Goal: Task Accomplishment & Management: Use online tool/utility

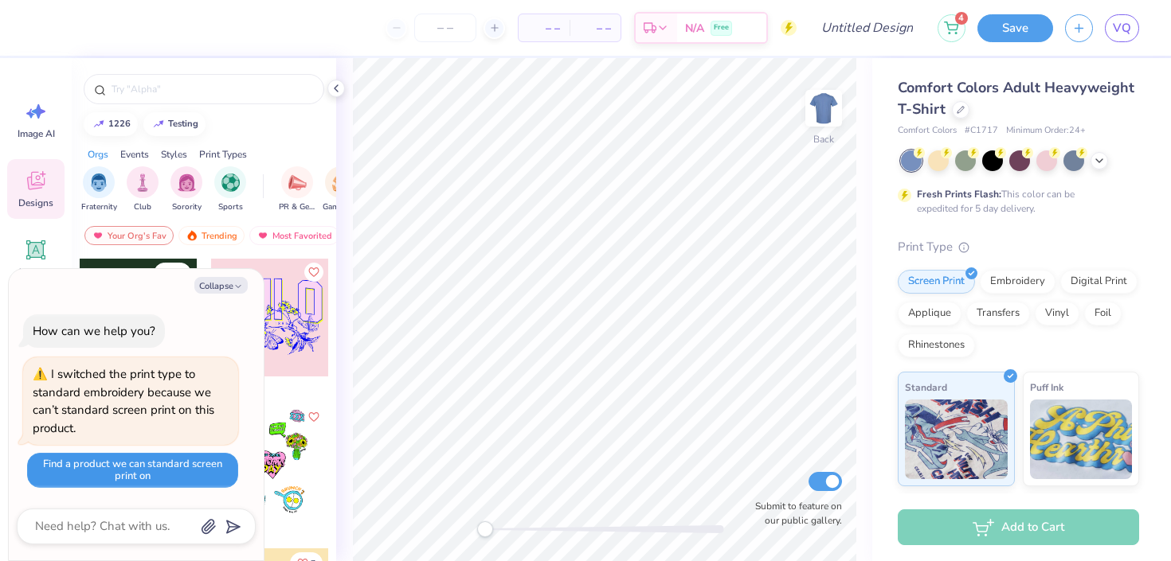
click at [115, 478] on button "Find a product we can standard screen print on" at bounding box center [132, 470] width 211 height 35
type textarea "x"
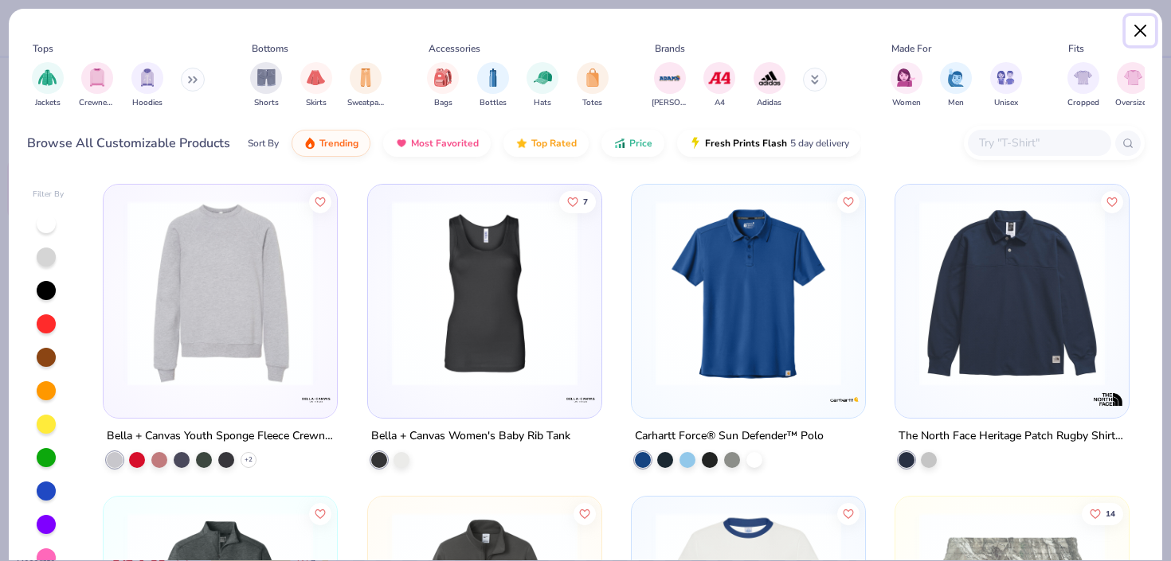
click at [1145, 33] on button "Close" at bounding box center [1140, 31] width 30 height 30
click at [1135, 29] on button "Close" at bounding box center [1140, 31] width 30 height 30
click at [1140, 29] on button "Close" at bounding box center [1140, 31] width 30 height 30
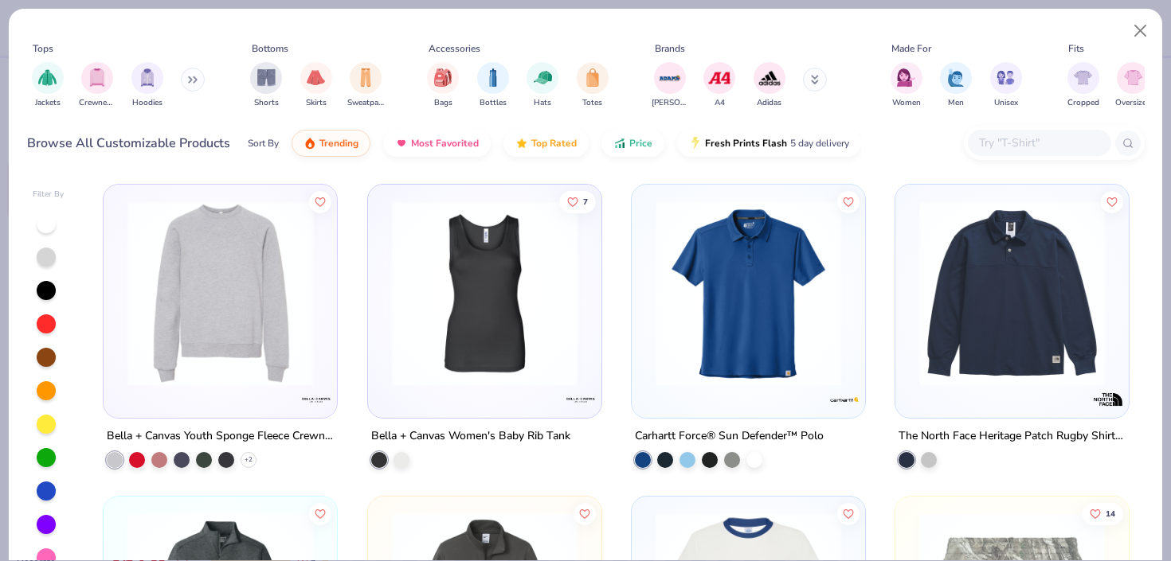
click at [776, 263] on img at bounding box center [747, 294] width 201 height 186
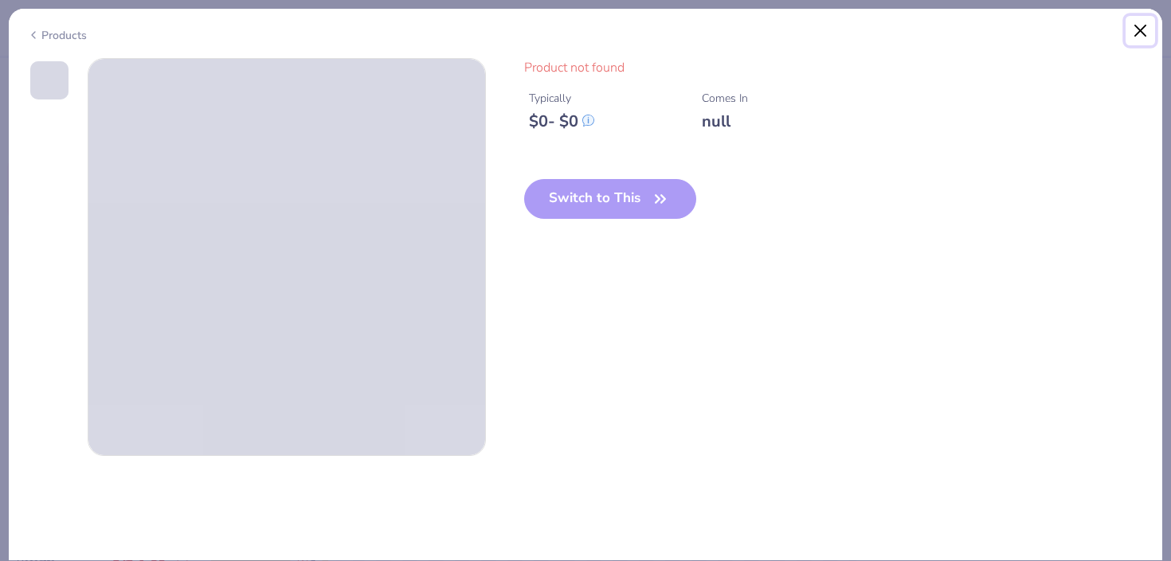
click at [1140, 33] on button "Close" at bounding box center [1140, 31] width 30 height 30
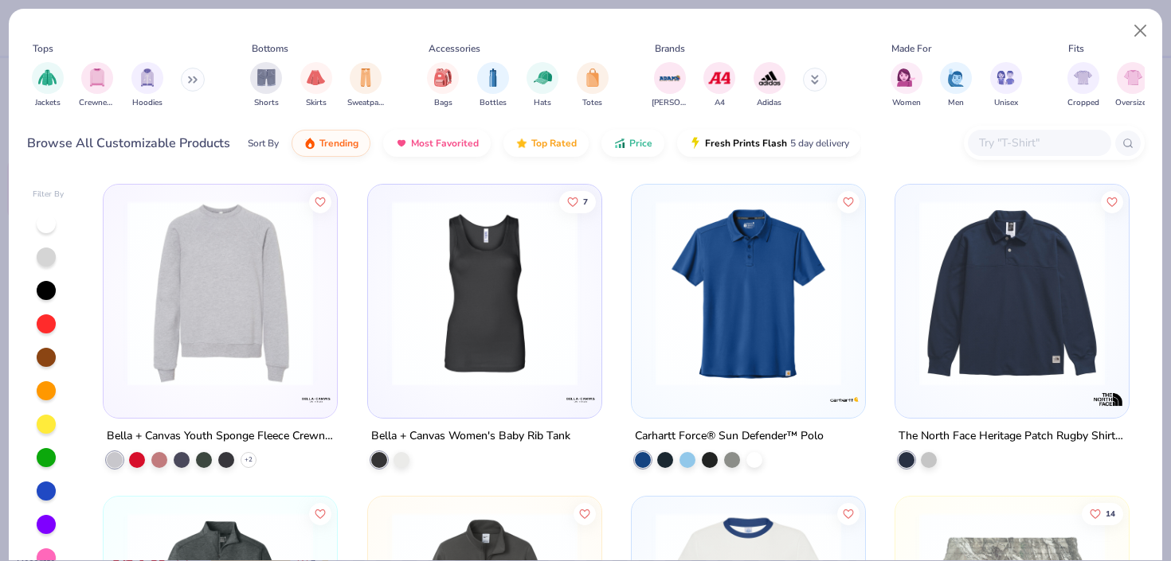
click at [440, 340] on img at bounding box center [484, 294] width 201 height 186
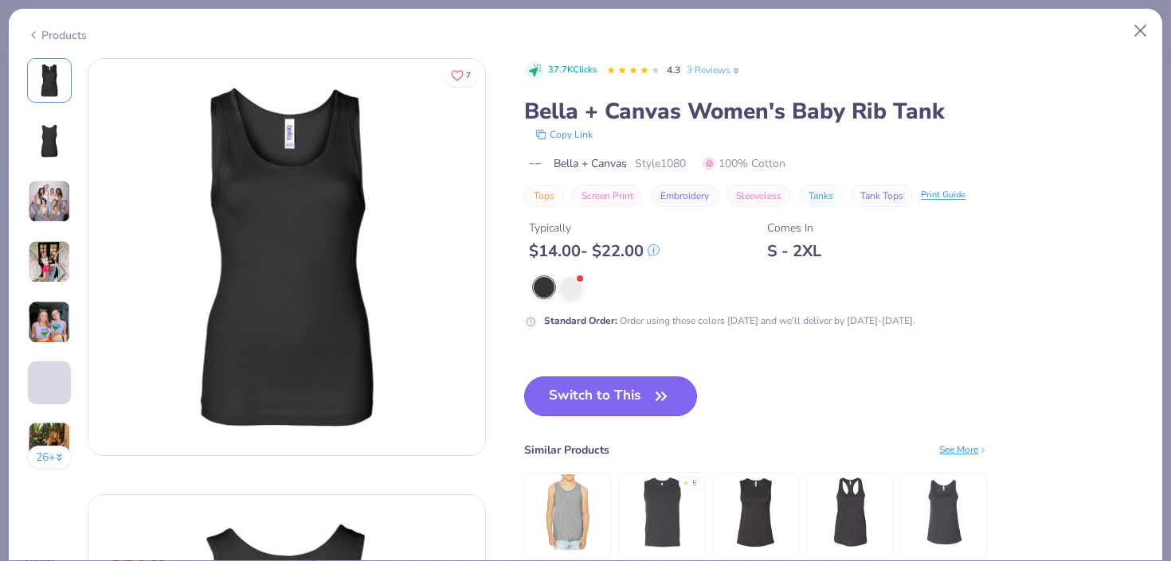
click at [564, 384] on button "Switch to This" at bounding box center [610, 397] width 173 height 40
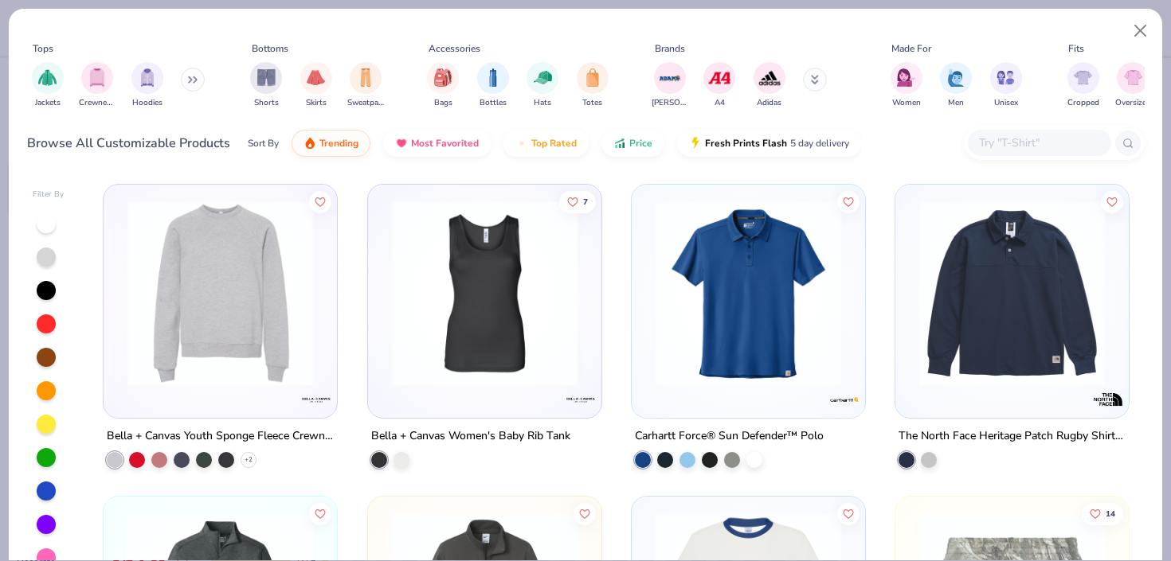
click at [510, 316] on img at bounding box center [484, 294] width 201 height 186
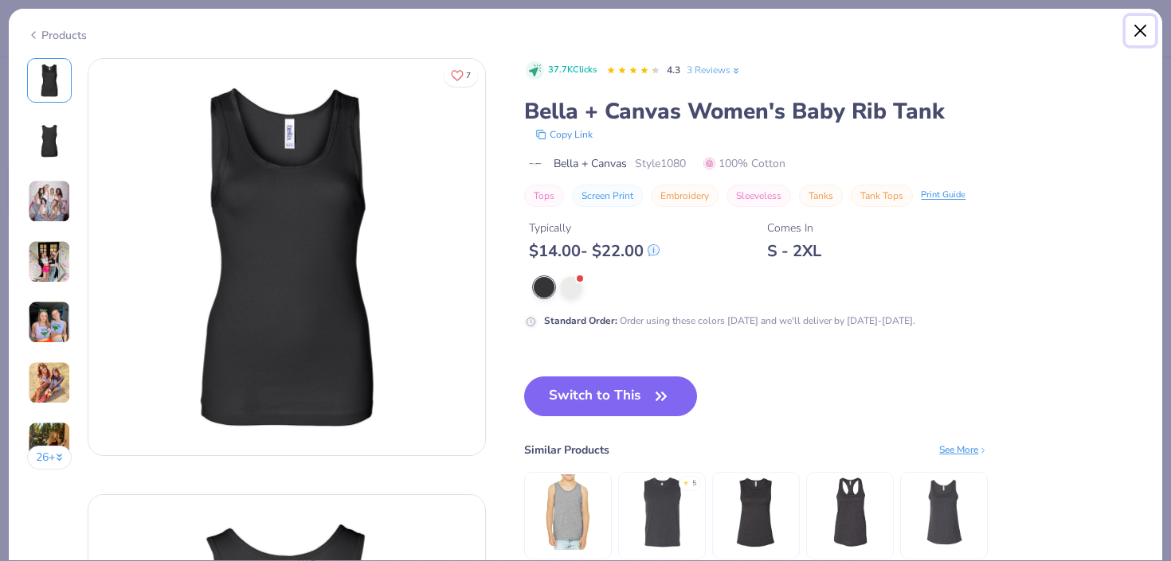
click at [1130, 37] on button "Close" at bounding box center [1140, 31] width 30 height 30
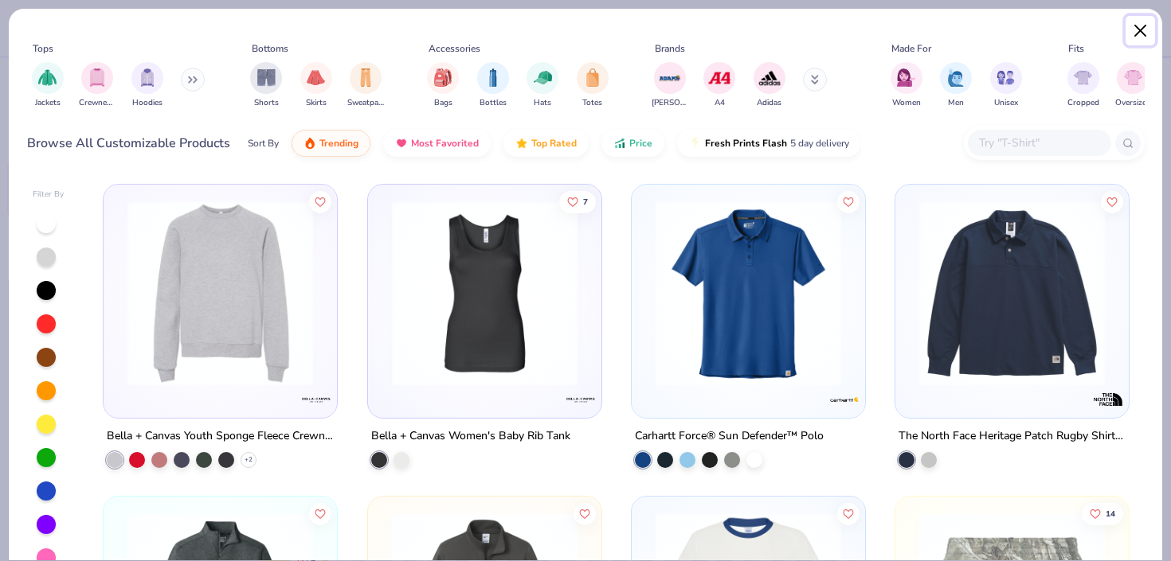
click at [1130, 37] on button "Close" at bounding box center [1140, 31] width 30 height 30
type textarea "x"
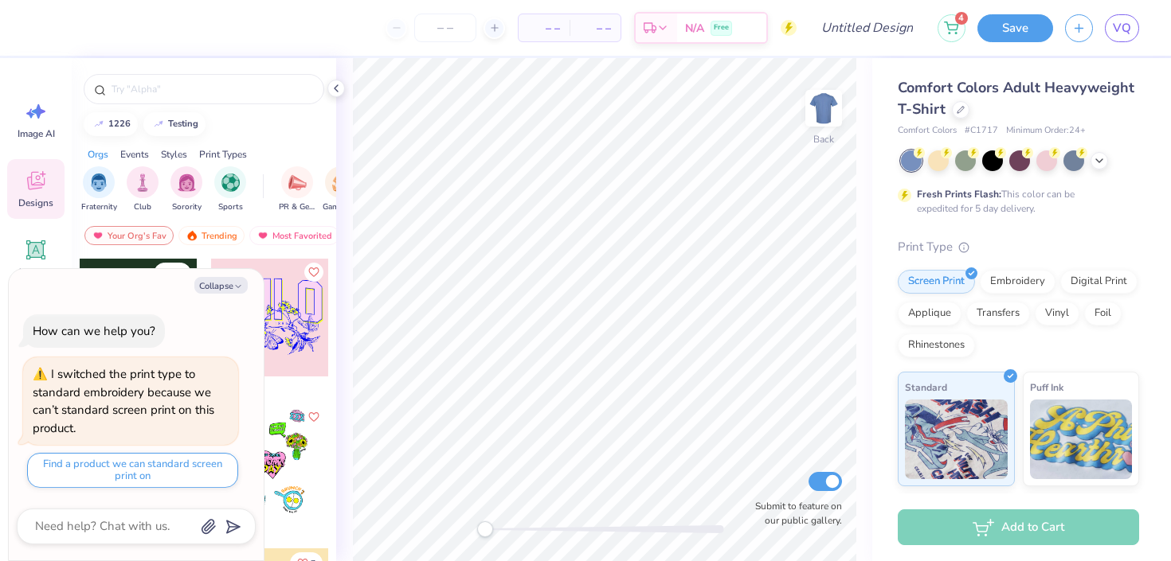
click at [383, 37] on div "– – Per Item – – Total Est. Delivery N/A Free" at bounding box center [420, 28] width 753 height 56
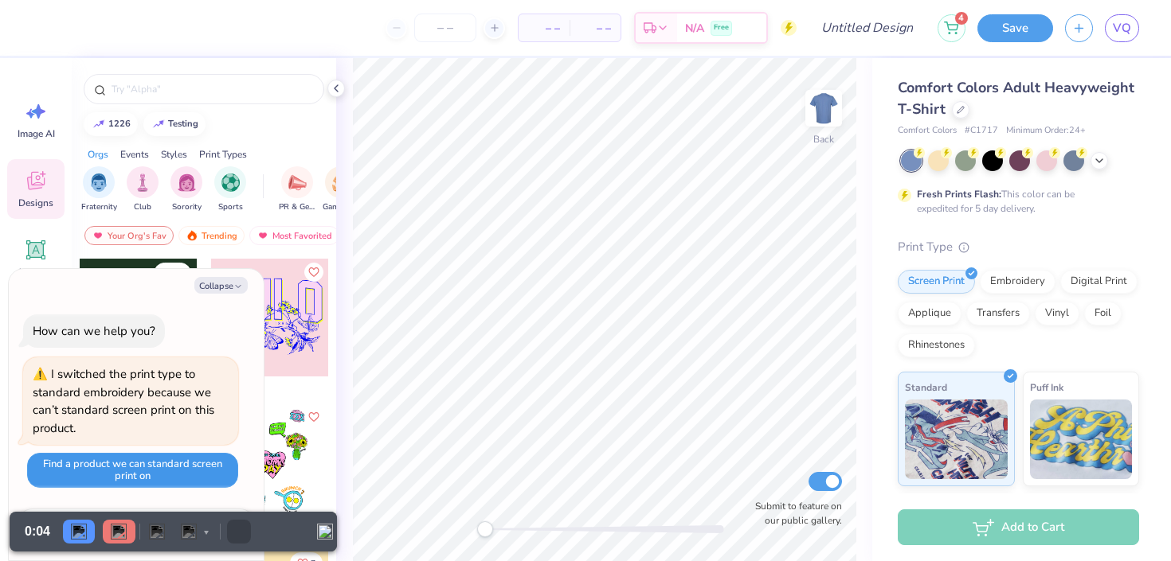
click at [169, 469] on button "Find a product we can standard screen print on" at bounding box center [132, 470] width 211 height 35
type textarea "x"
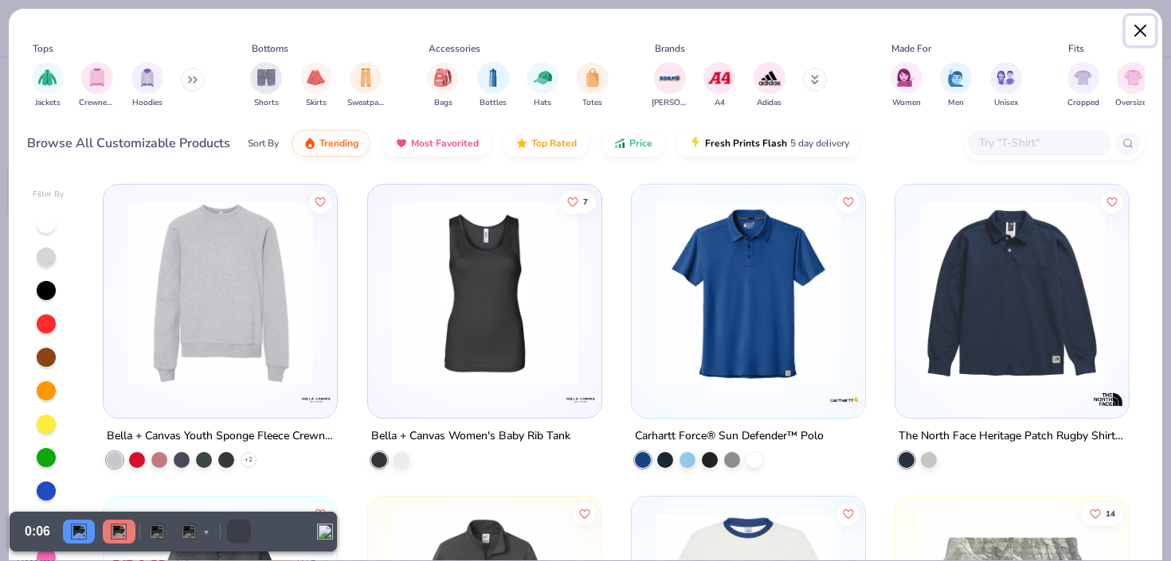
click at [1136, 25] on button "Close" at bounding box center [1140, 31] width 30 height 30
click at [1136, 26] on button "Close" at bounding box center [1140, 31] width 30 height 30
click at [1136, 28] on button "Close" at bounding box center [1140, 31] width 30 height 30
click at [1136, 29] on button "Close" at bounding box center [1140, 31] width 30 height 30
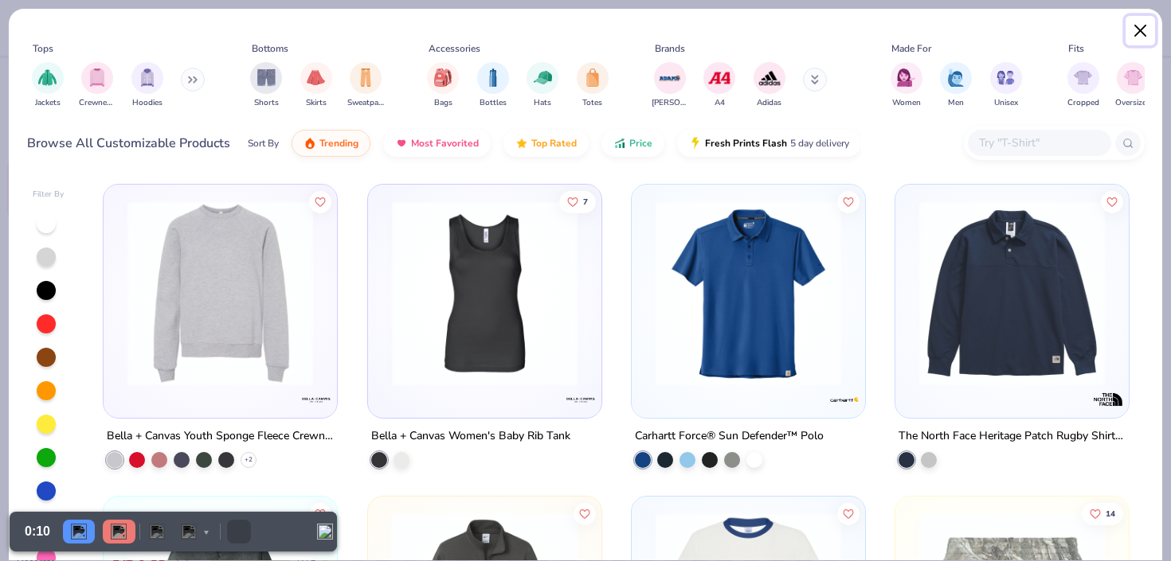
click at [1136, 29] on button "Close" at bounding box center [1140, 31] width 30 height 30
click at [1136, 30] on button "Close" at bounding box center [1140, 31] width 30 height 30
click at [1135, 29] on button "Close" at bounding box center [1140, 31] width 30 height 30
click at [440, 336] on img at bounding box center [484, 294] width 201 height 186
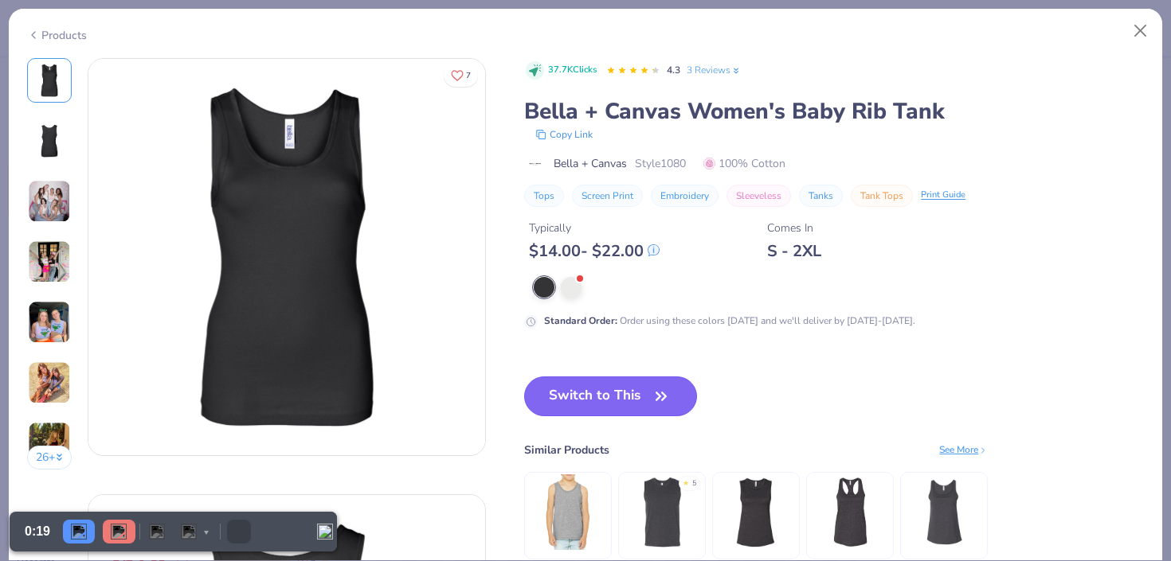
click at [590, 388] on button "Switch to This" at bounding box center [610, 397] width 173 height 40
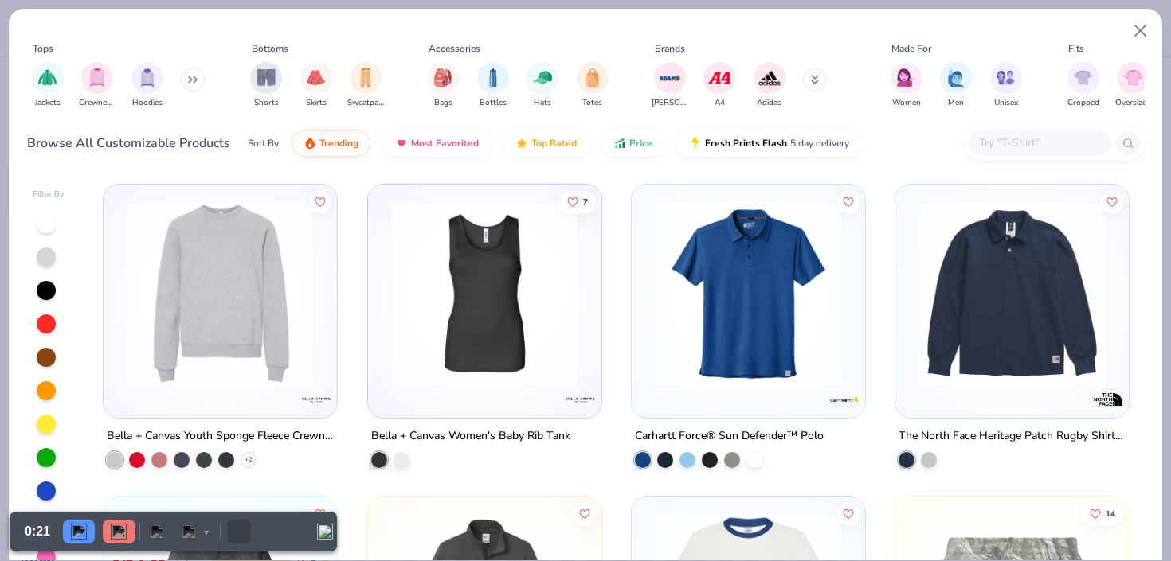
click at [494, 302] on img at bounding box center [484, 294] width 201 height 186
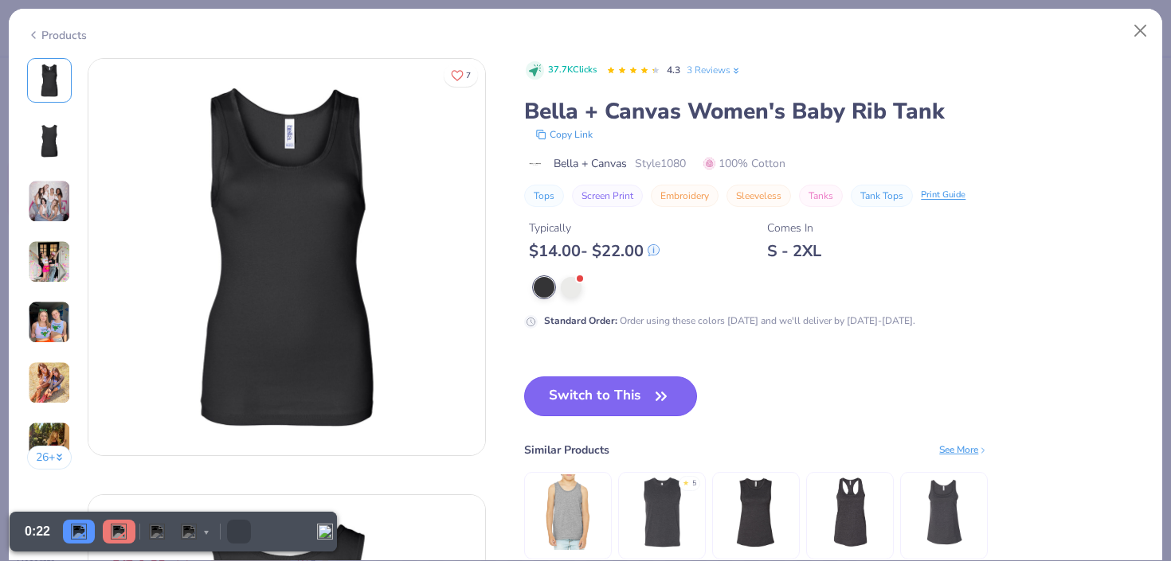
click at [566, 397] on button "Switch to This" at bounding box center [610, 397] width 173 height 40
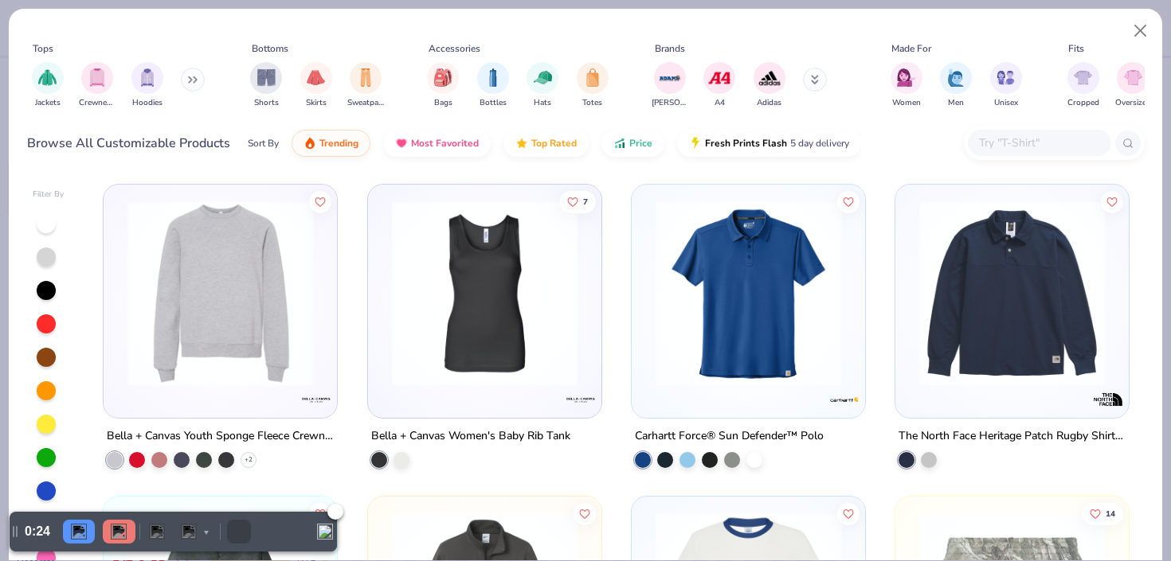
click at [118, 526] on img at bounding box center [119, 532] width 16 height 16
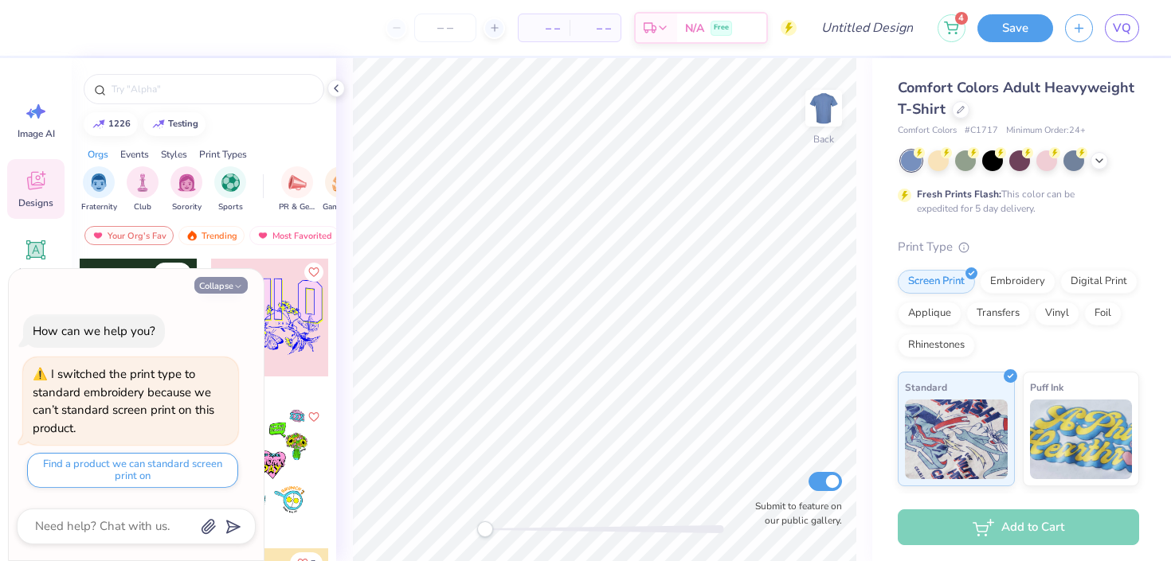
click at [225, 286] on button "Collapse" at bounding box center [220, 285] width 53 height 17
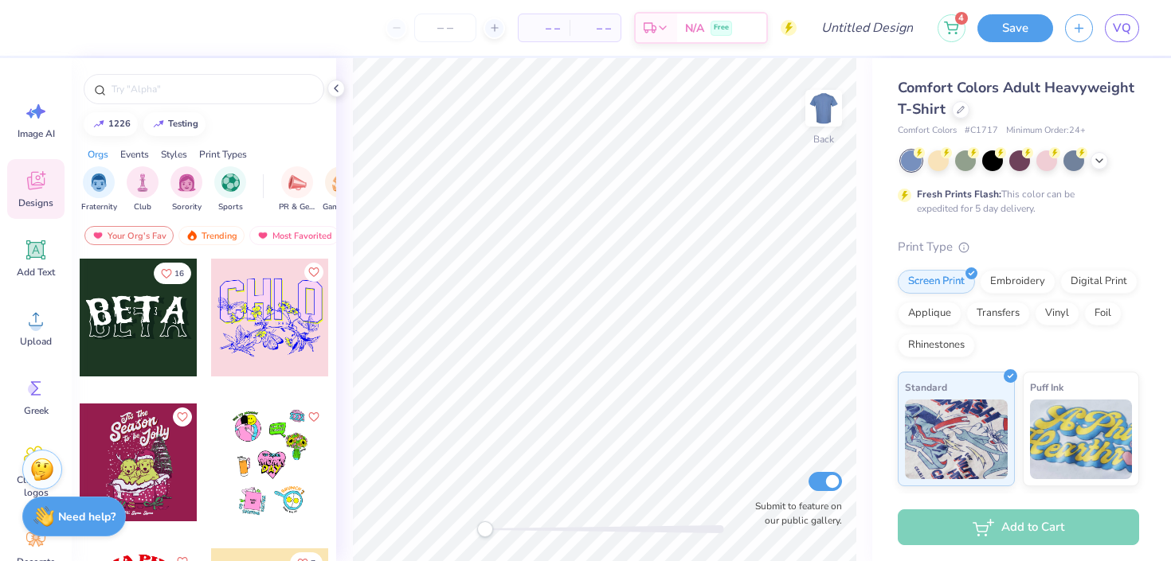
click at [96, 510] on strong "Need help?" at bounding box center [86, 517] width 57 height 15
type textarea "x"
